Goal: Task Accomplishment & Management: Complete application form

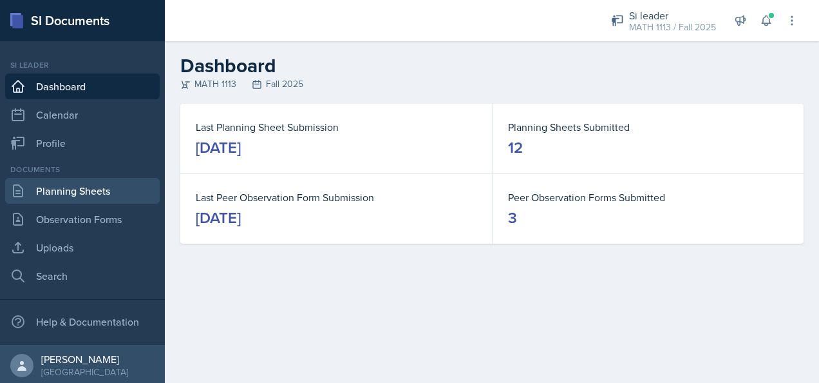
click at [62, 196] on link "Planning Sheets" at bounding box center [82, 191] width 155 height 26
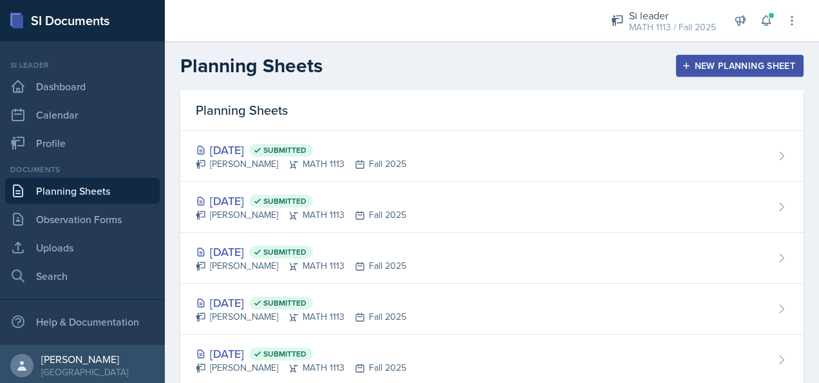
click at [723, 64] on div "New Planning Sheet" at bounding box center [740, 66] width 111 height 10
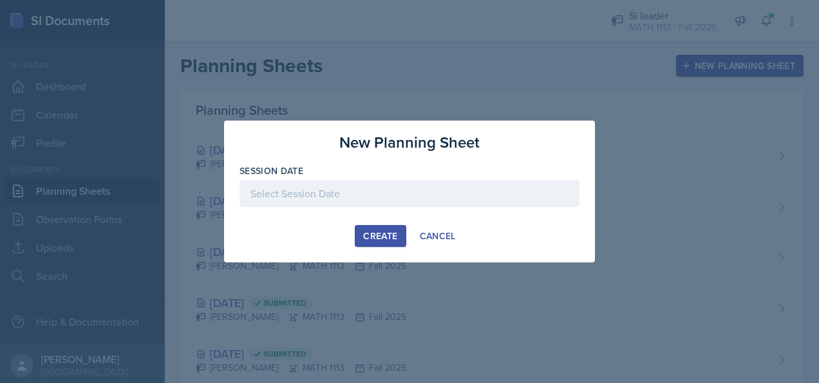
click at [417, 189] on div at bounding box center [410, 193] width 340 height 27
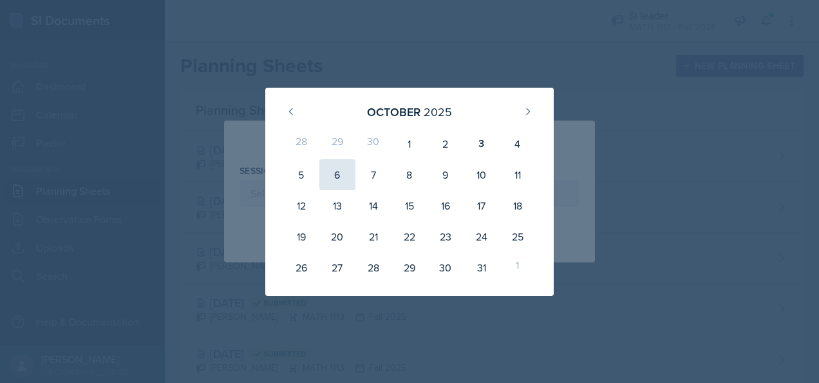
click at [337, 170] on div "6" at bounding box center [338, 174] width 36 height 31
type input "[DATE]"
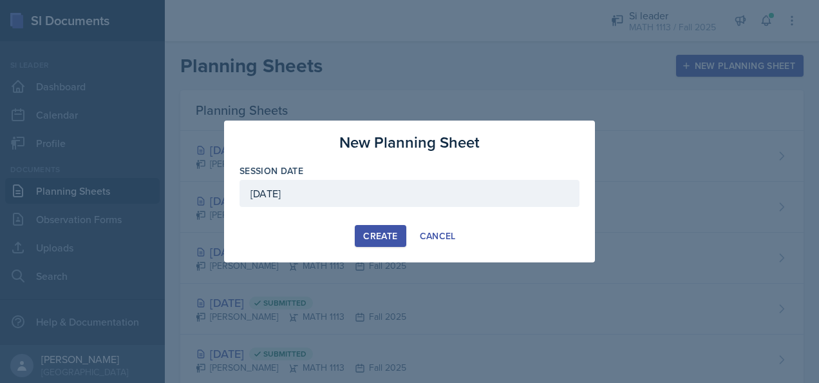
click at [388, 235] on div "Create" at bounding box center [380, 236] width 34 height 10
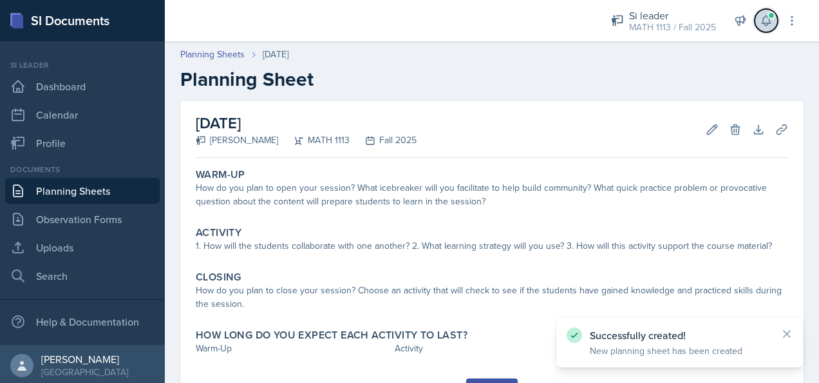
click at [773, 21] on button at bounding box center [766, 20] width 23 height 23
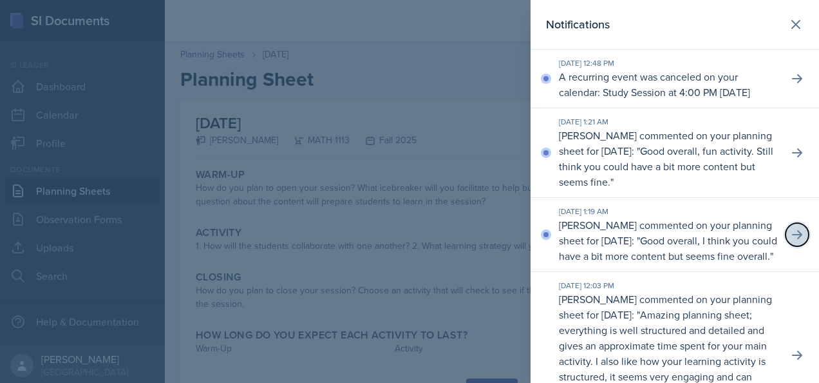
click at [791, 241] on icon at bounding box center [797, 234] width 13 height 13
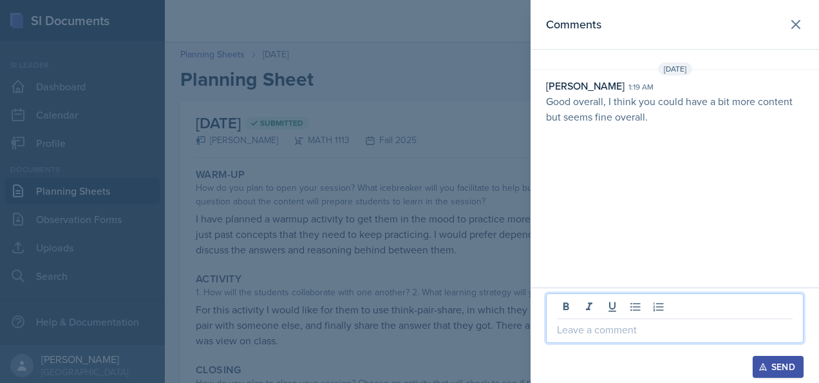
click at [636, 323] on p at bounding box center [675, 328] width 236 height 15
click at [772, 363] on div "Send" at bounding box center [778, 366] width 34 height 10
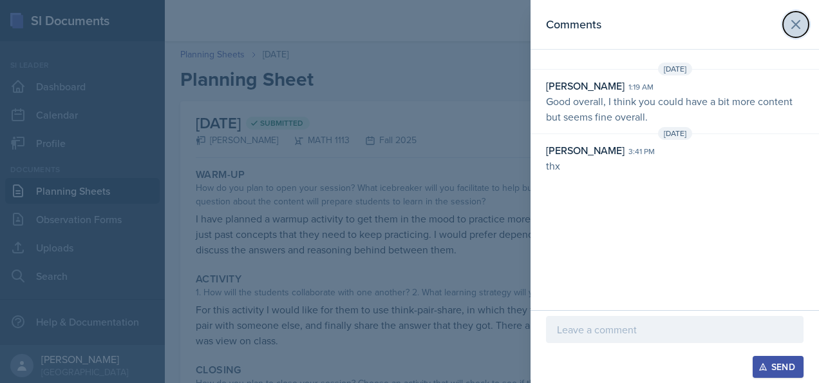
click at [801, 19] on icon at bounding box center [796, 24] width 15 height 15
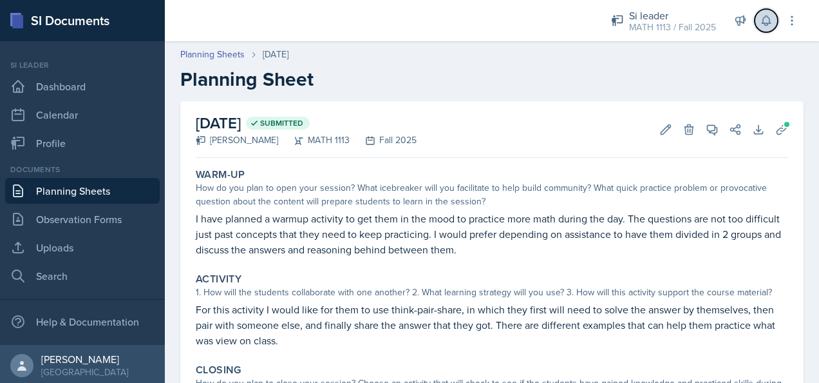
click at [765, 14] on icon at bounding box center [766, 20] width 13 height 13
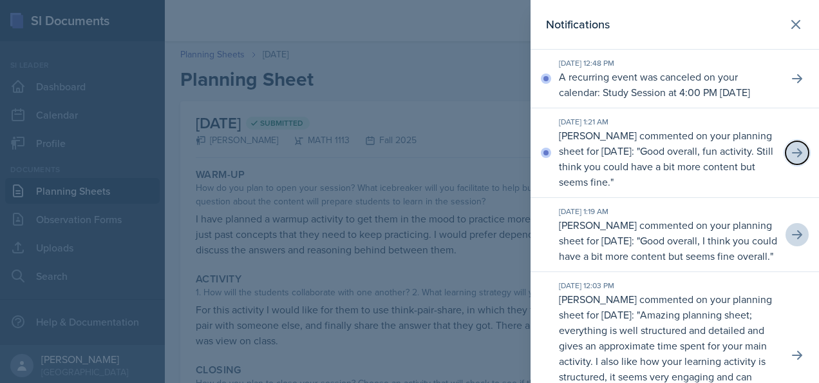
click at [786, 164] on button at bounding box center [797, 152] width 23 height 23
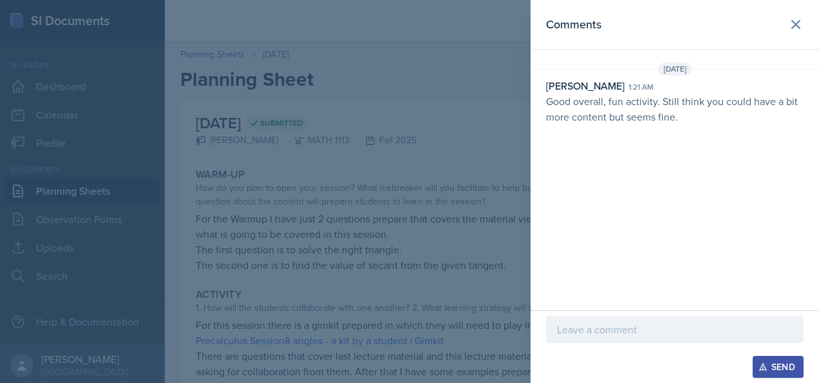
click at [638, 328] on p at bounding box center [675, 328] width 236 height 15
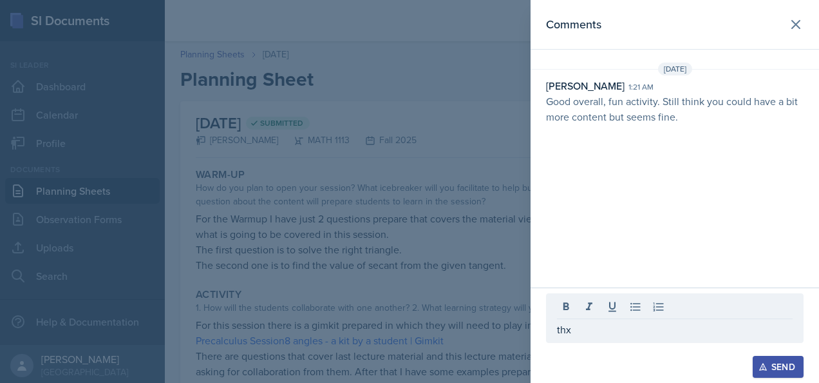
click at [787, 366] on div "Send" at bounding box center [778, 366] width 34 height 10
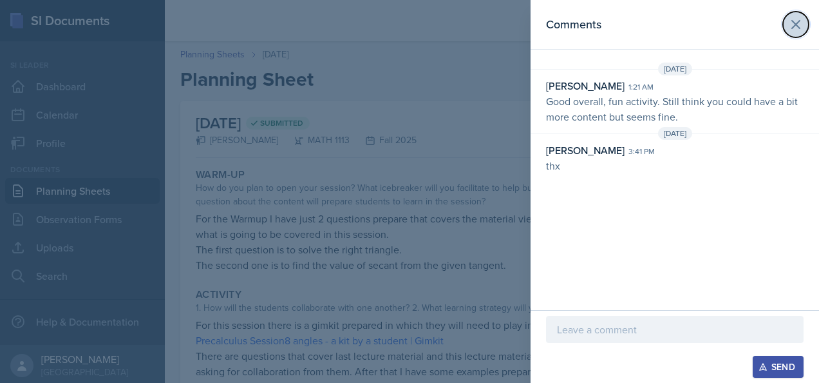
click at [785, 30] on button at bounding box center [796, 25] width 26 height 26
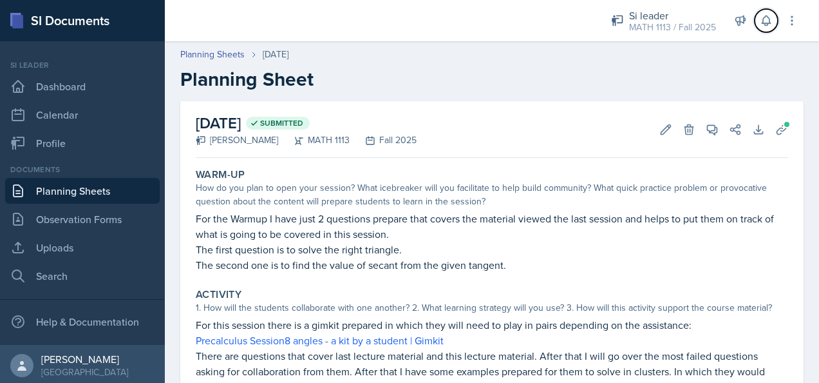
click at [771, 23] on icon at bounding box center [766, 20] width 13 height 13
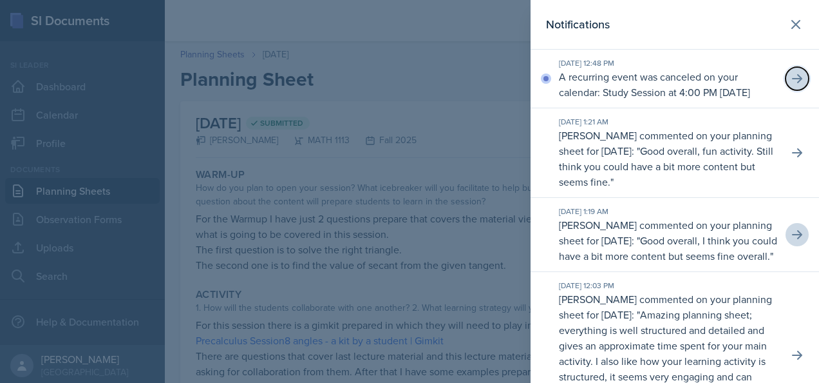
click at [786, 82] on button at bounding box center [797, 78] width 23 height 23
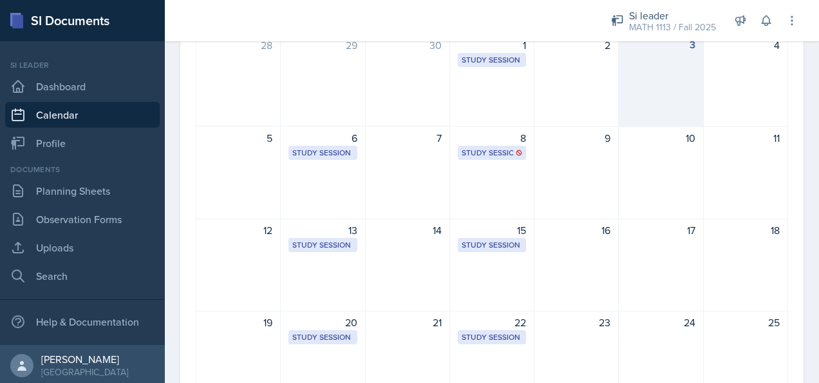
scroll to position [193, 0]
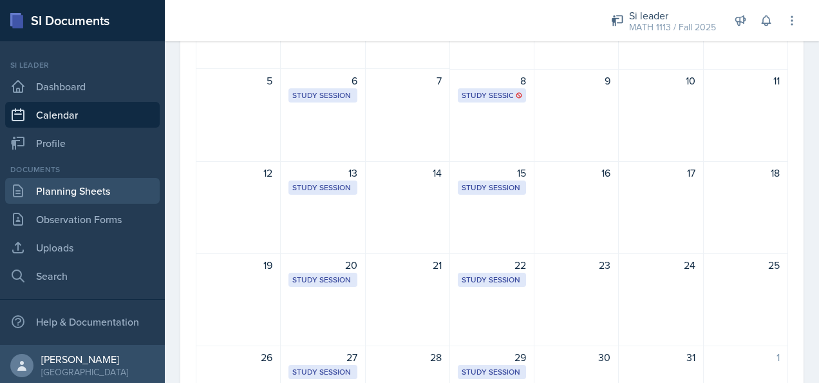
click at [93, 186] on link "Planning Sheets" at bounding box center [82, 191] width 155 height 26
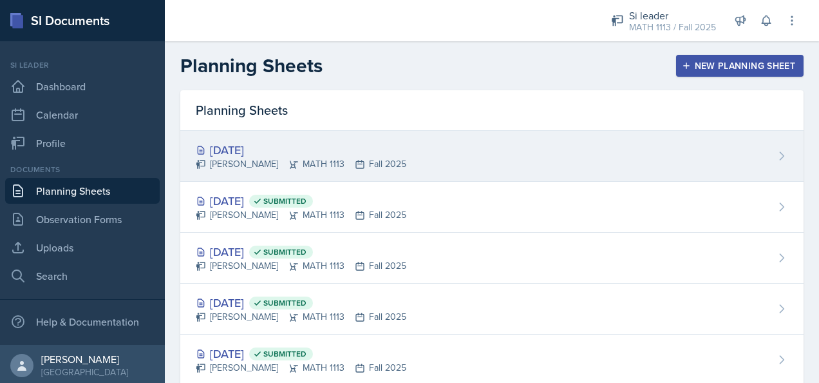
click at [409, 143] on div "[DATE] [PERSON_NAME] MATH 1113 Fall 2025" at bounding box center [492, 156] width 624 height 51
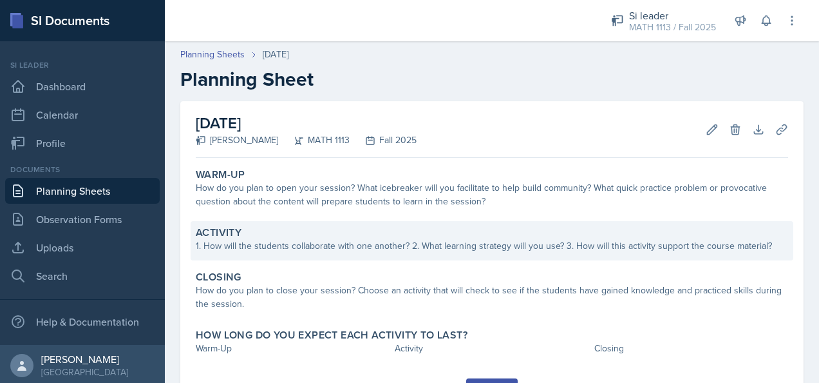
scroll to position [63, 0]
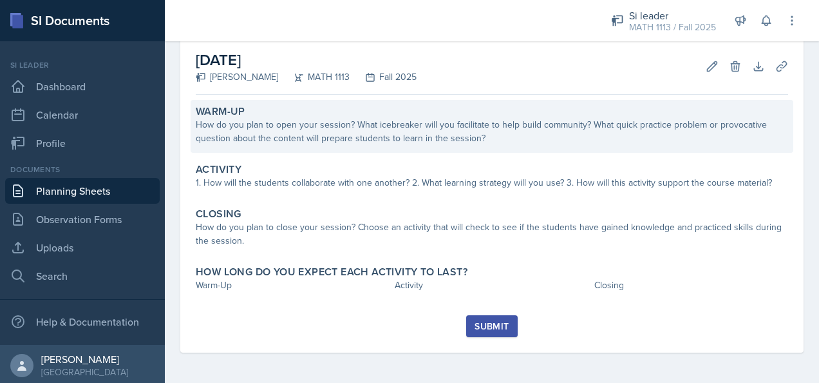
click at [290, 119] on div "How do you plan to open your session? What icebreaker will you facilitate to he…" at bounding box center [492, 131] width 593 height 27
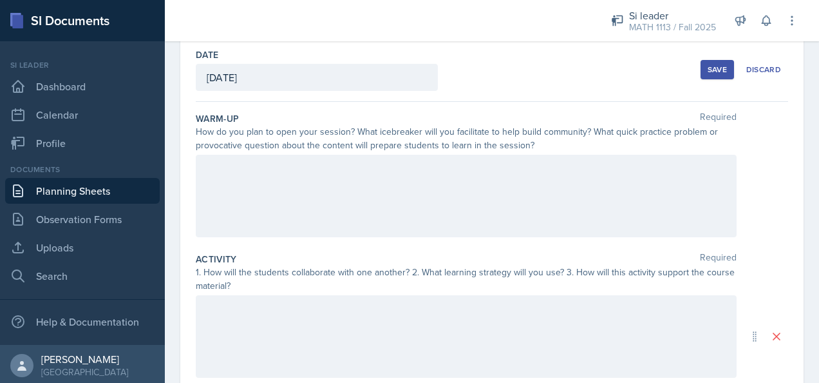
scroll to position [58, 0]
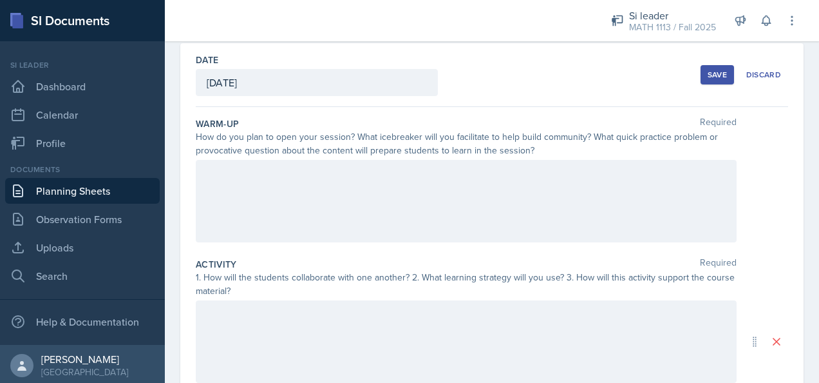
click at [476, 202] on div at bounding box center [466, 201] width 541 height 82
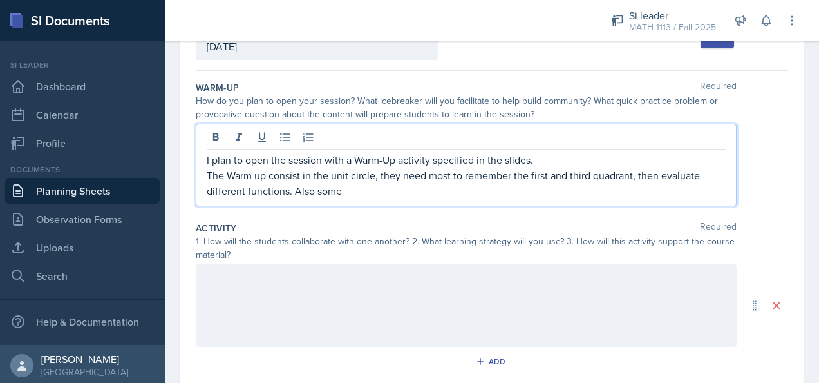
scroll to position [81, 0]
